Goal: Task Accomplishment & Management: Manage account settings

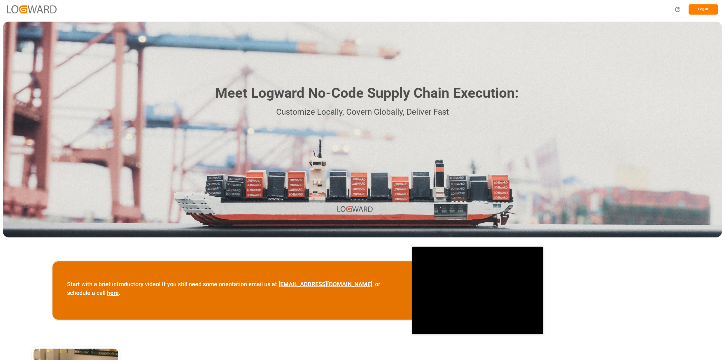
click at [706, 9] on button "Log In" at bounding box center [703, 9] width 29 height 10
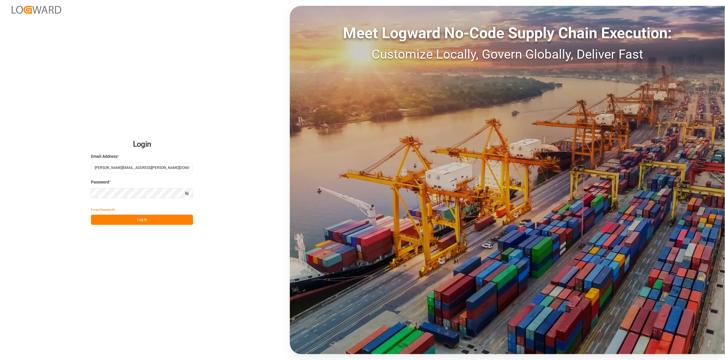
click at [150, 170] on input "[PERSON_NAME][EMAIL_ADDRESS][PERSON_NAME][DOMAIN_NAME]" at bounding box center [142, 168] width 102 height 10
click at [99, 164] on input "[PERSON_NAME][EMAIL_ADDRESS][PERSON_NAME][DOMAIN_NAME]" at bounding box center [142, 168] width 102 height 10
type input "[PERSON_NAME].[PERSON_NAME]"
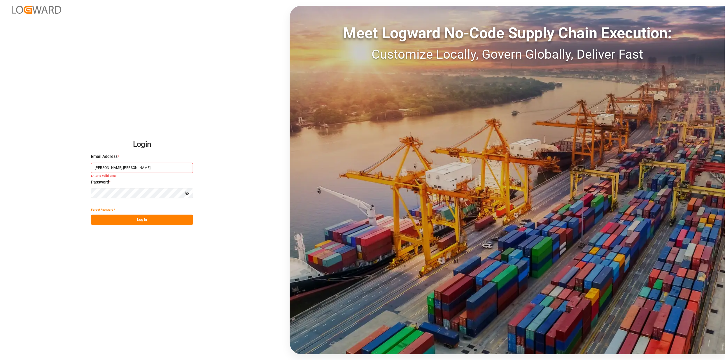
click at [273, 214] on div "Login Email Address * [PERSON_NAME].[PERSON_NAME] Enter a valid email. Password…" at bounding box center [362, 180] width 725 height 360
click at [127, 287] on div "Login Email Address * [PERSON_NAME].[PERSON_NAME] Enter a valid email. Password…" at bounding box center [362, 180] width 725 height 360
click at [128, 167] on input "[PERSON_NAME].[PERSON_NAME]" at bounding box center [142, 168] width 102 height 10
click at [239, 93] on div "Login Email Address * [PERSON_NAME].[PERSON_NAME] Enter a valid email. Password…" at bounding box center [362, 180] width 725 height 360
drag, startPoint x: 163, startPoint y: 167, endPoint x: 87, endPoint y: 166, distance: 76.4
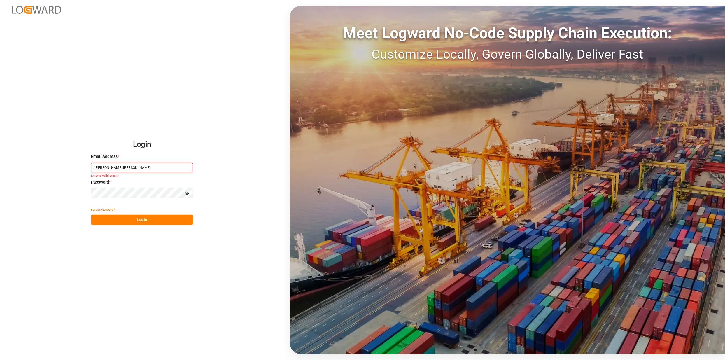
click at [87, 166] on div "Login Email Address * [PERSON_NAME].[PERSON_NAME] Enter a valid email. Password…" at bounding box center [362, 180] width 725 height 360
type input "[PERSON_NAME][EMAIL_ADDRESS][PERSON_NAME][DOMAIN_NAME]"
click at [117, 221] on button "Log In" at bounding box center [142, 220] width 102 height 10
